Goal: Information Seeking & Learning: Learn about a topic

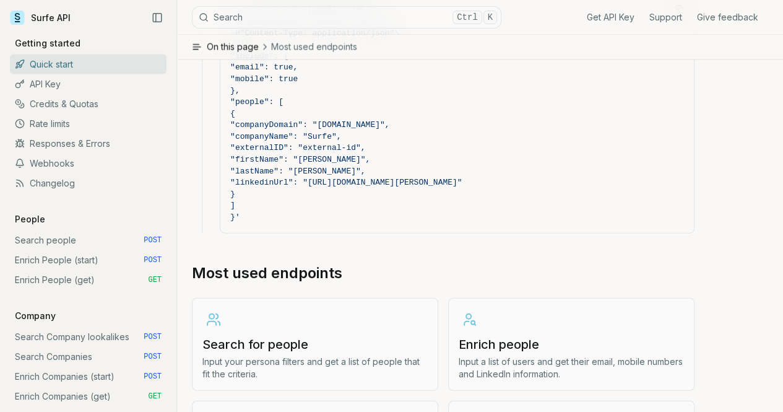
scroll to position [1362, 0]
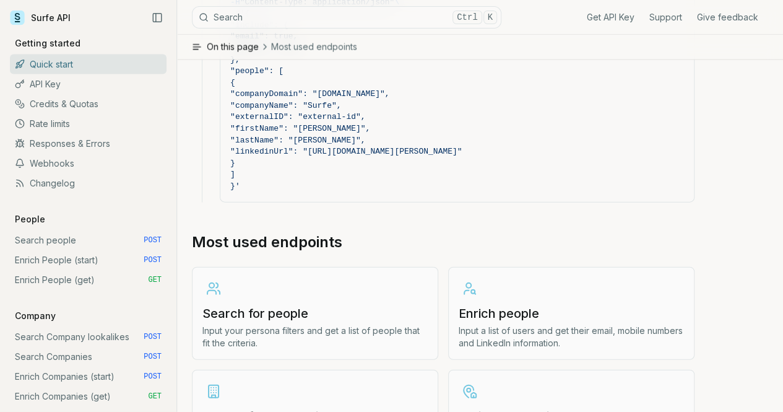
click at [474, 324] on p "Input a list of users and get their email, mobile numbers and LinkedIn informat…" at bounding box center [571, 336] width 225 height 25
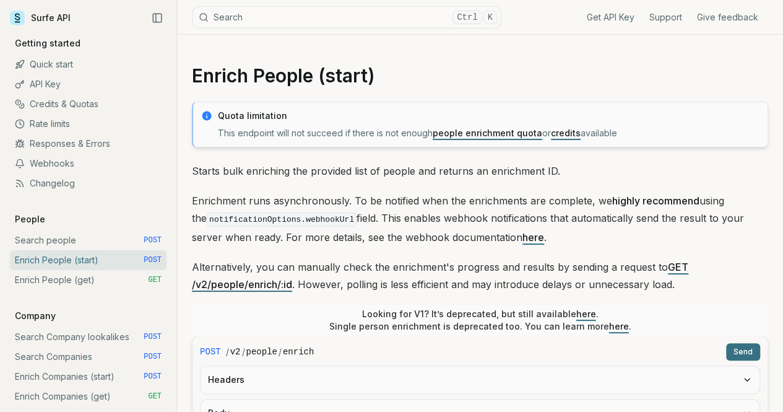
click at [544, 233] on link "here" at bounding box center [534, 237] width 22 height 12
click at [517, 133] on link "people enrichment quota" at bounding box center [488, 133] width 110 height 11
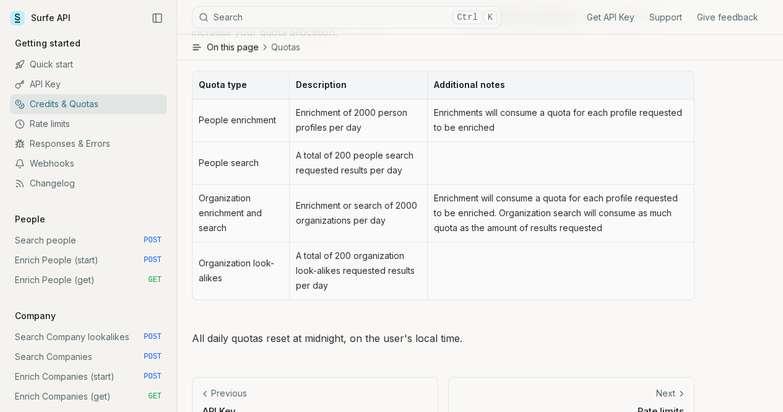
scroll to position [681, 0]
